Goal: Information Seeking & Learning: Learn about a topic

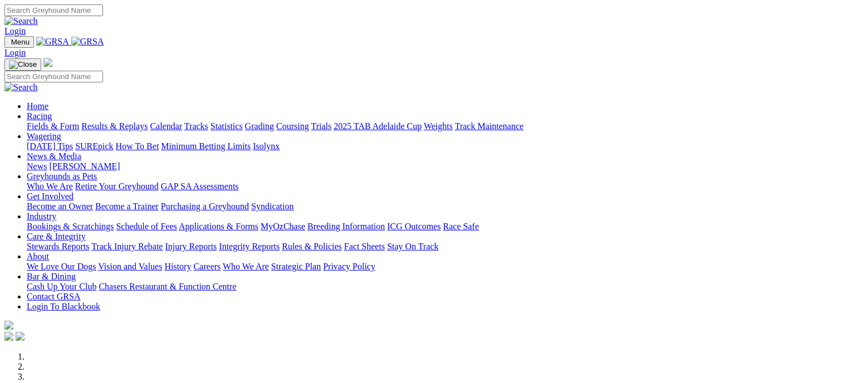
click at [52, 111] on link "Racing" at bounding box center [39, 115] width 25 height 9
click at [50, 121] on link "Fields & Form" at bounding box center [53, 125] width 52 height 9
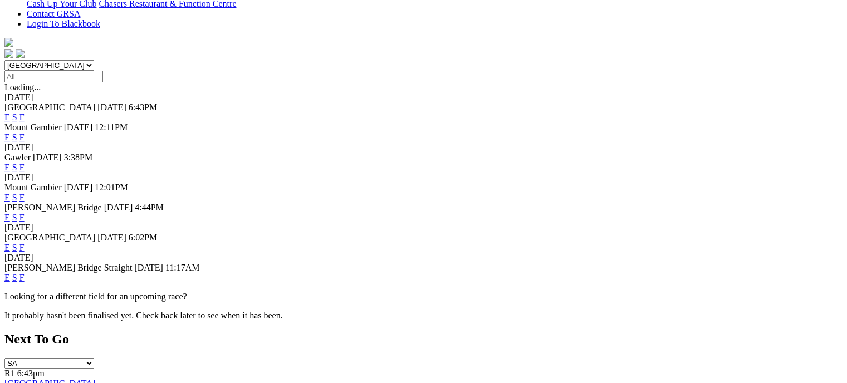
scroll to position [354, 0]
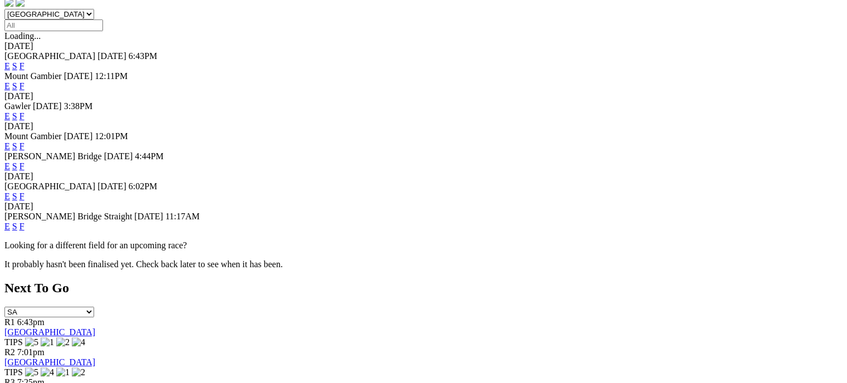
click at [10, 192] on link "E" at bounding box center [7, 196] width 6 height 9
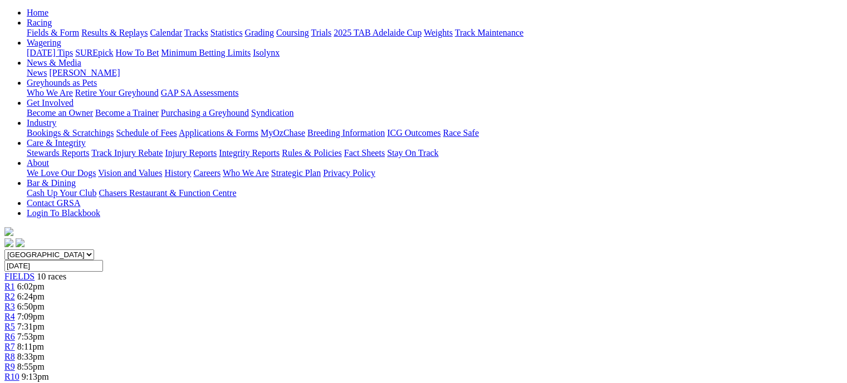
scroll to position [108, 0]
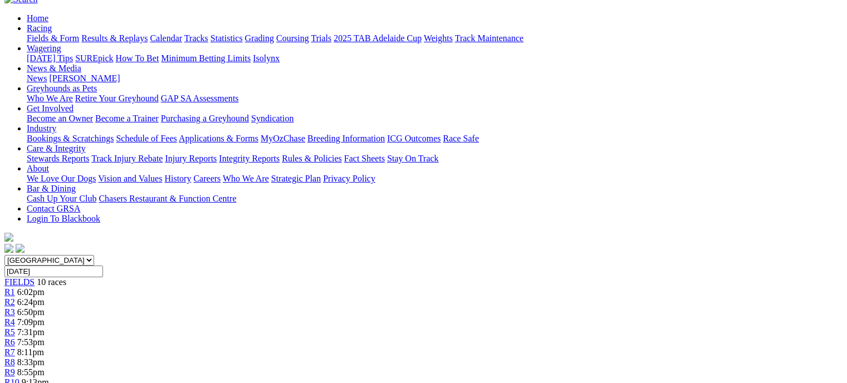
click at [45, 318] on span "7:09pm" at bounding box center [30, 322] width 27 height 9
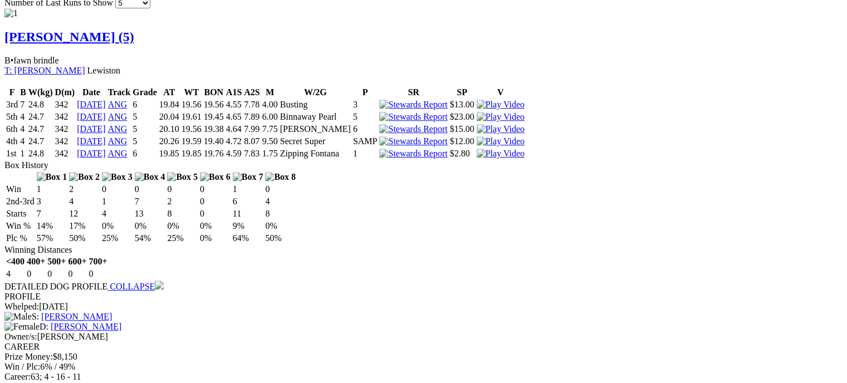
scroll to position [813, 0]
